Goal: Information Seeking & Learning: Check status

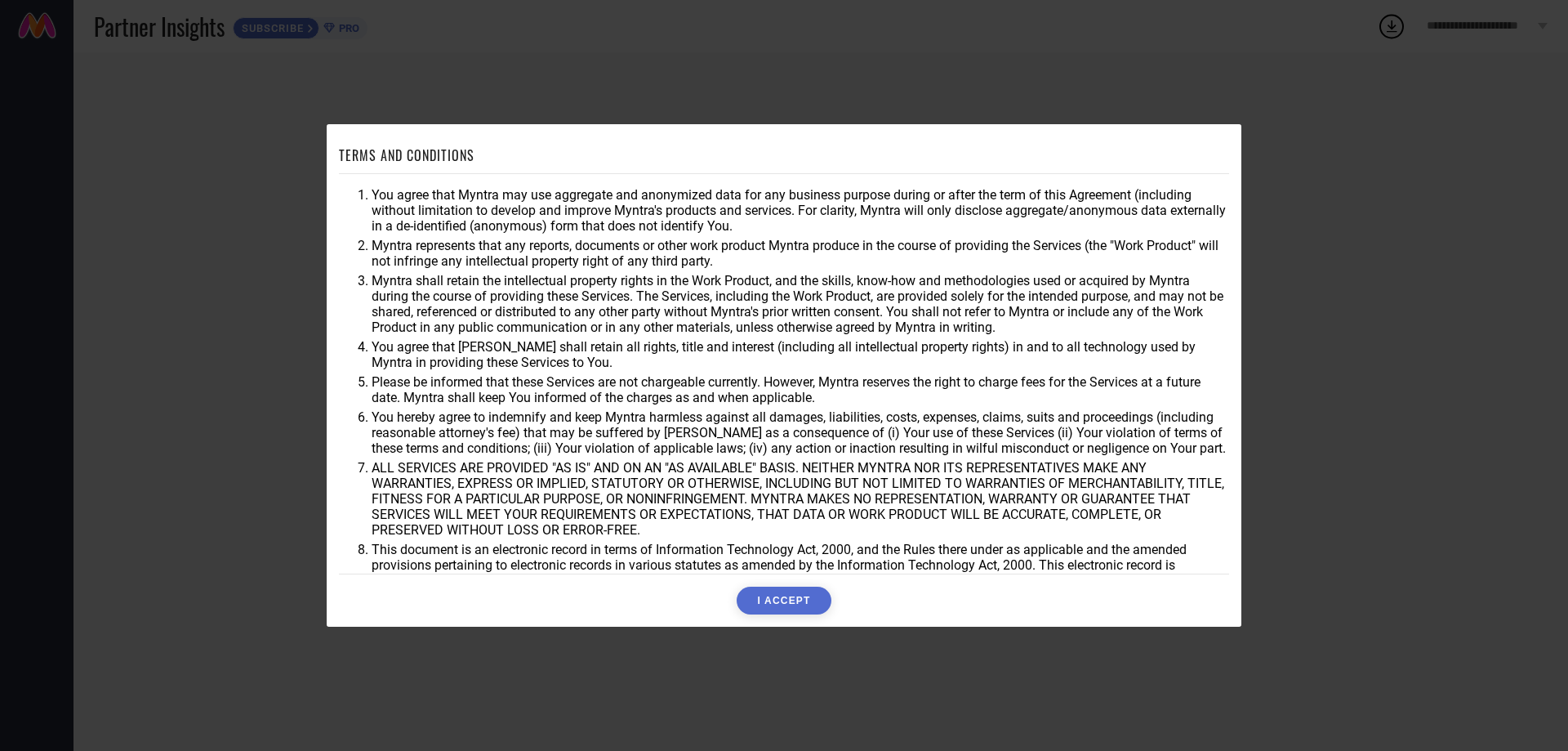
click at [789, 599] on button "I ACCEPT" at bounding box center [784, 600] width 94 height 28
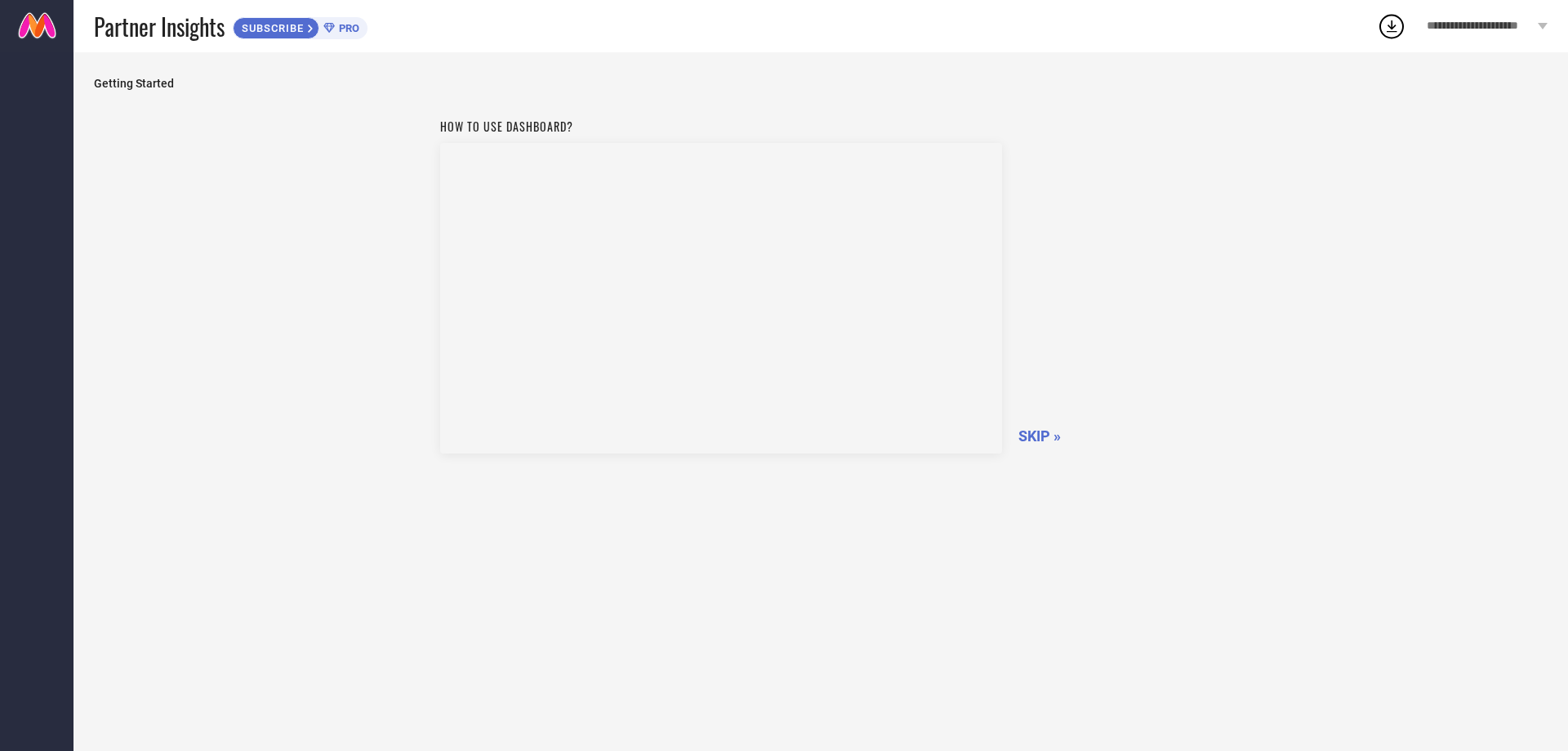
click at [1028, 435] on span "SKIP »" at bounding box center [1039, 435] width 43 height 17
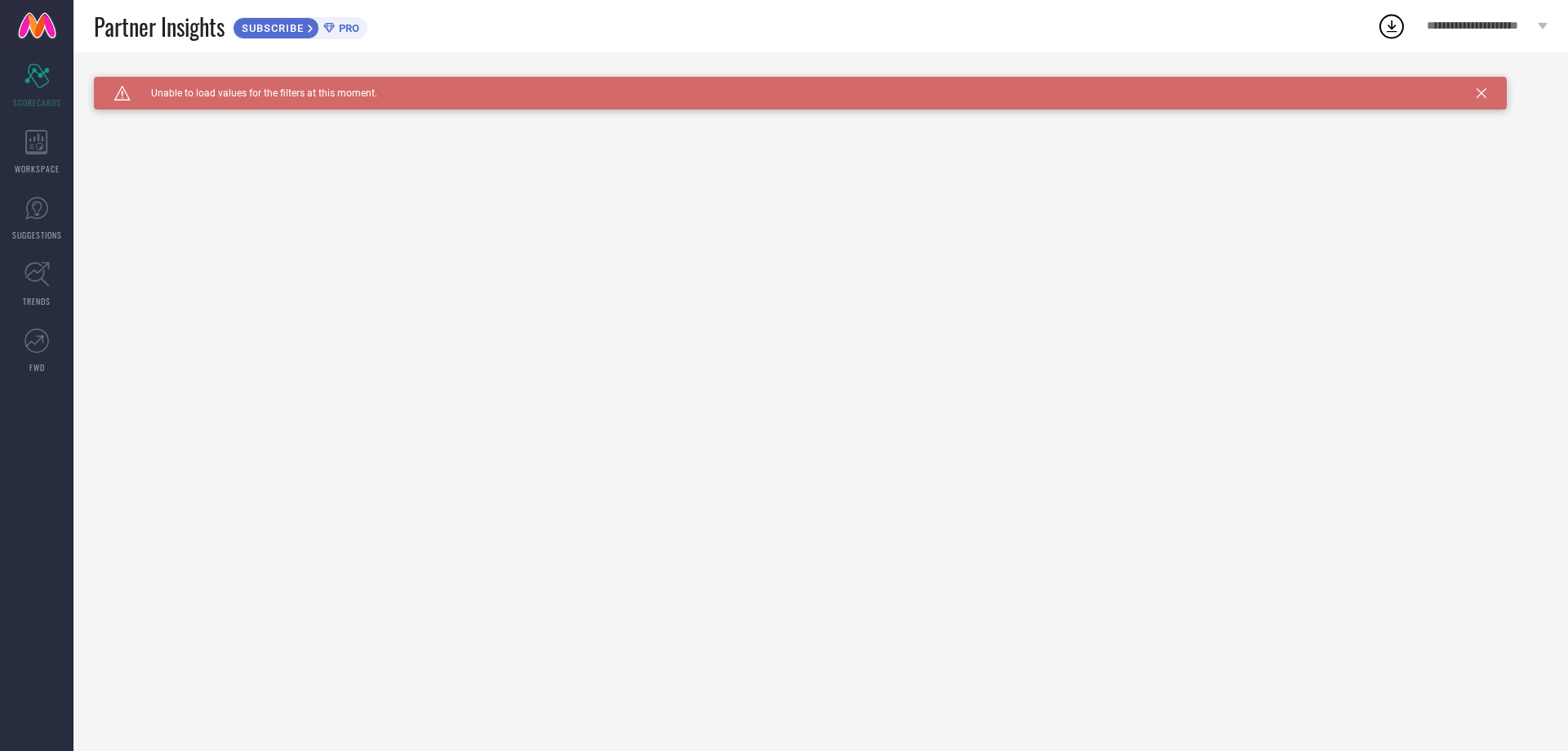
click at [1484, 92] on icon at bounding box center [1482, 93] width 10 height 10
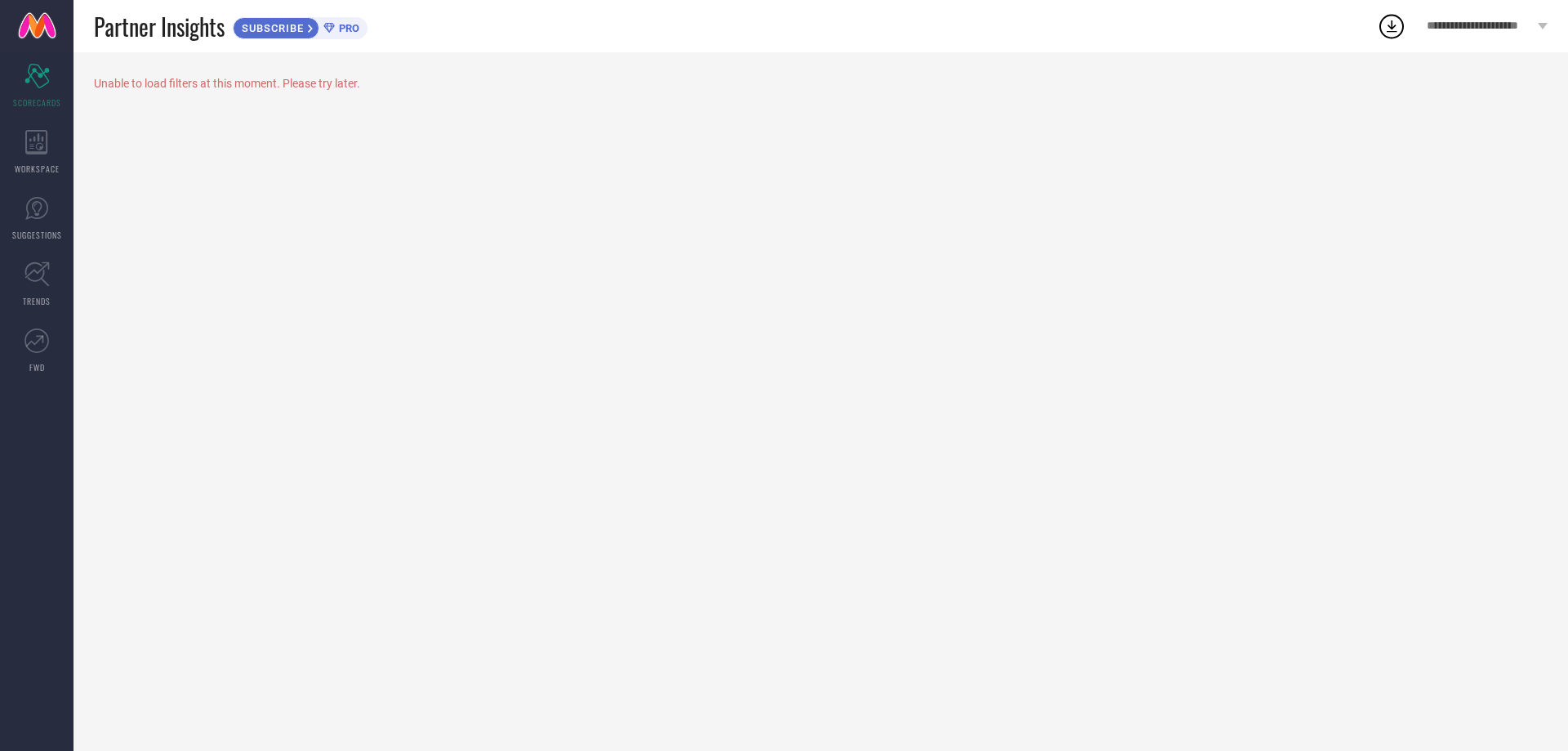
click at [1396, 28] on icon at bounding box center [1391, 26] width 29 height 29
click at [1212, 146] on div "Unable to load filters at this moment. Please try later." at bounding box center [821, 401] width 1495 height 698
